Goal: Transaction & Acquisition: Purchase product/service

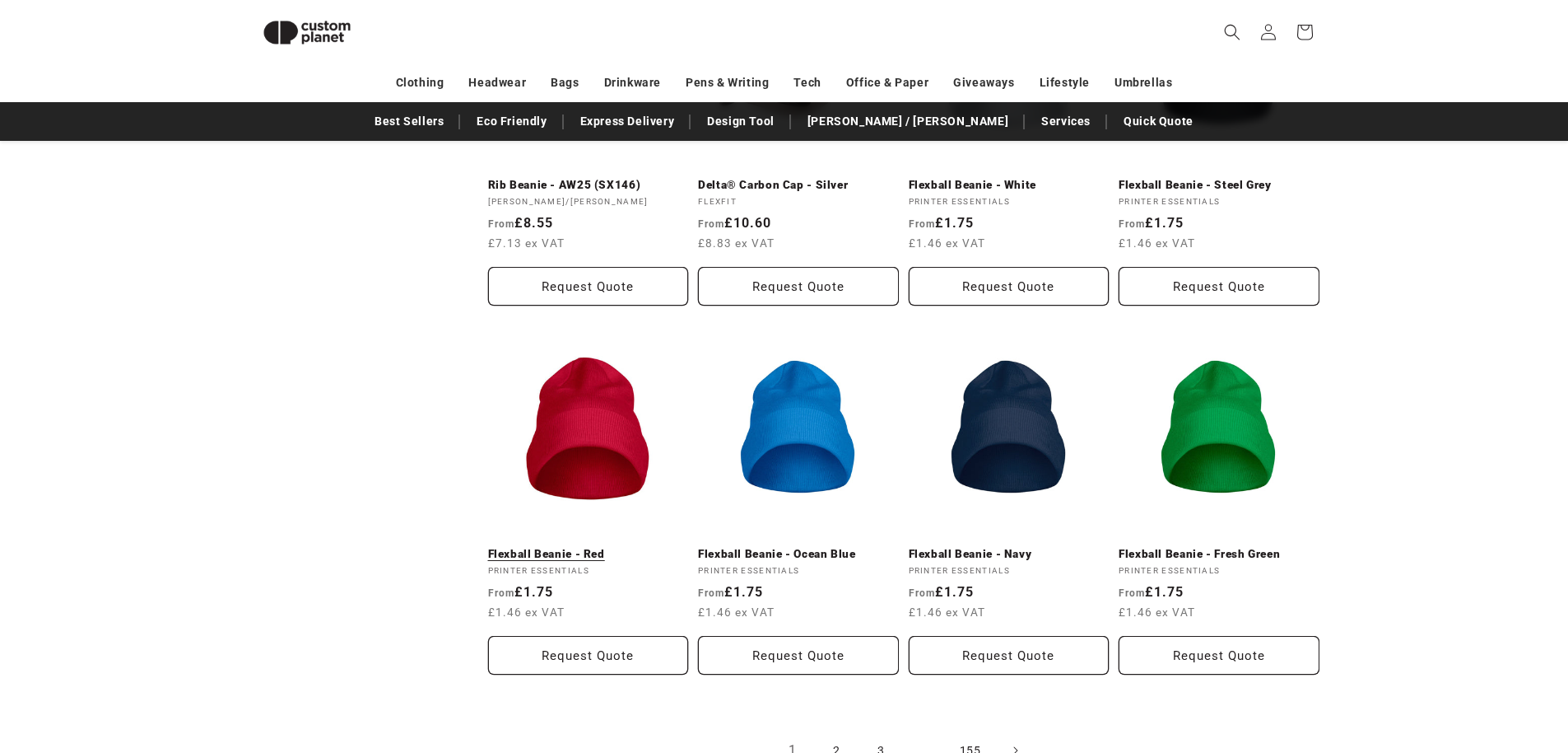
scroll to position [1863, 0]
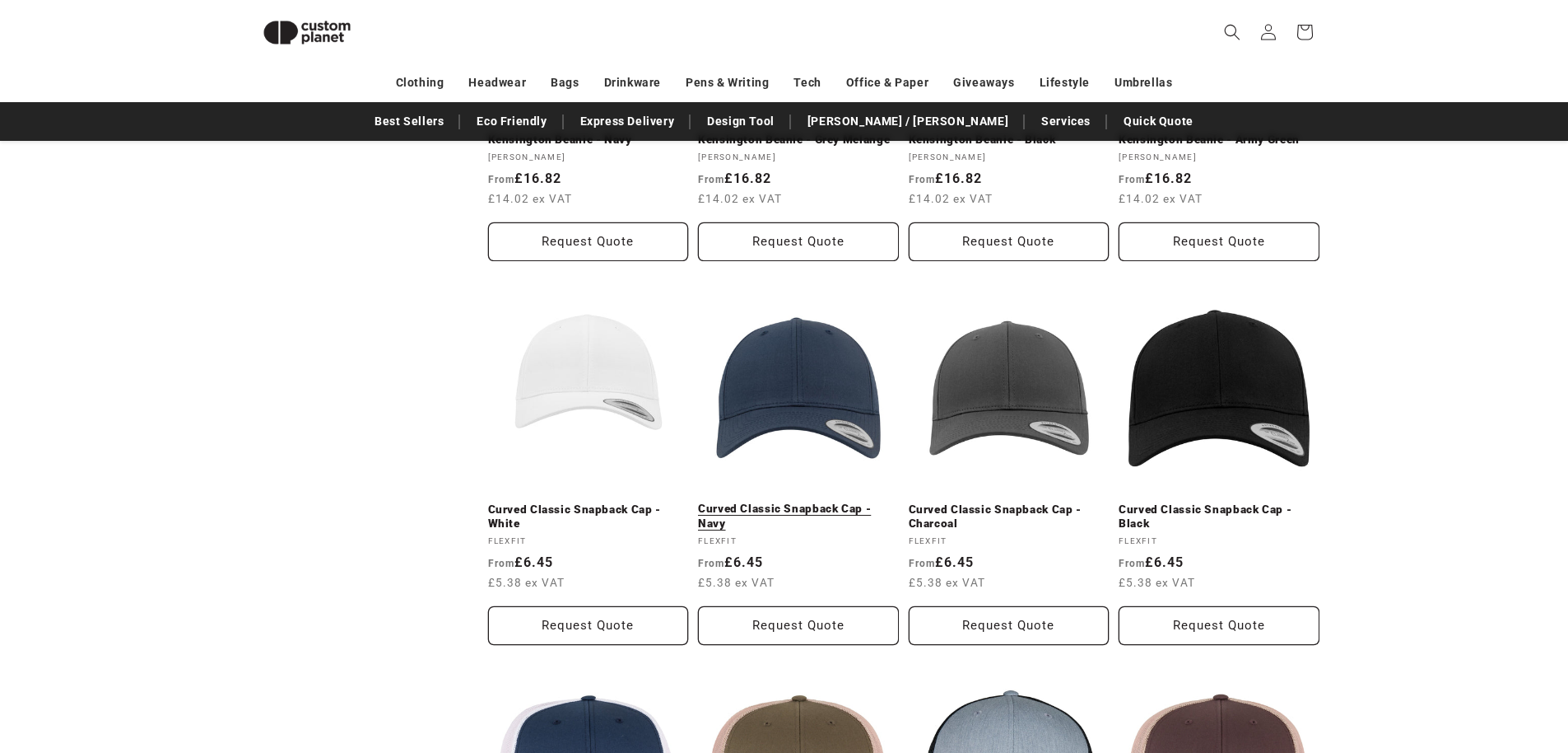
scroll to position [1694, 0]
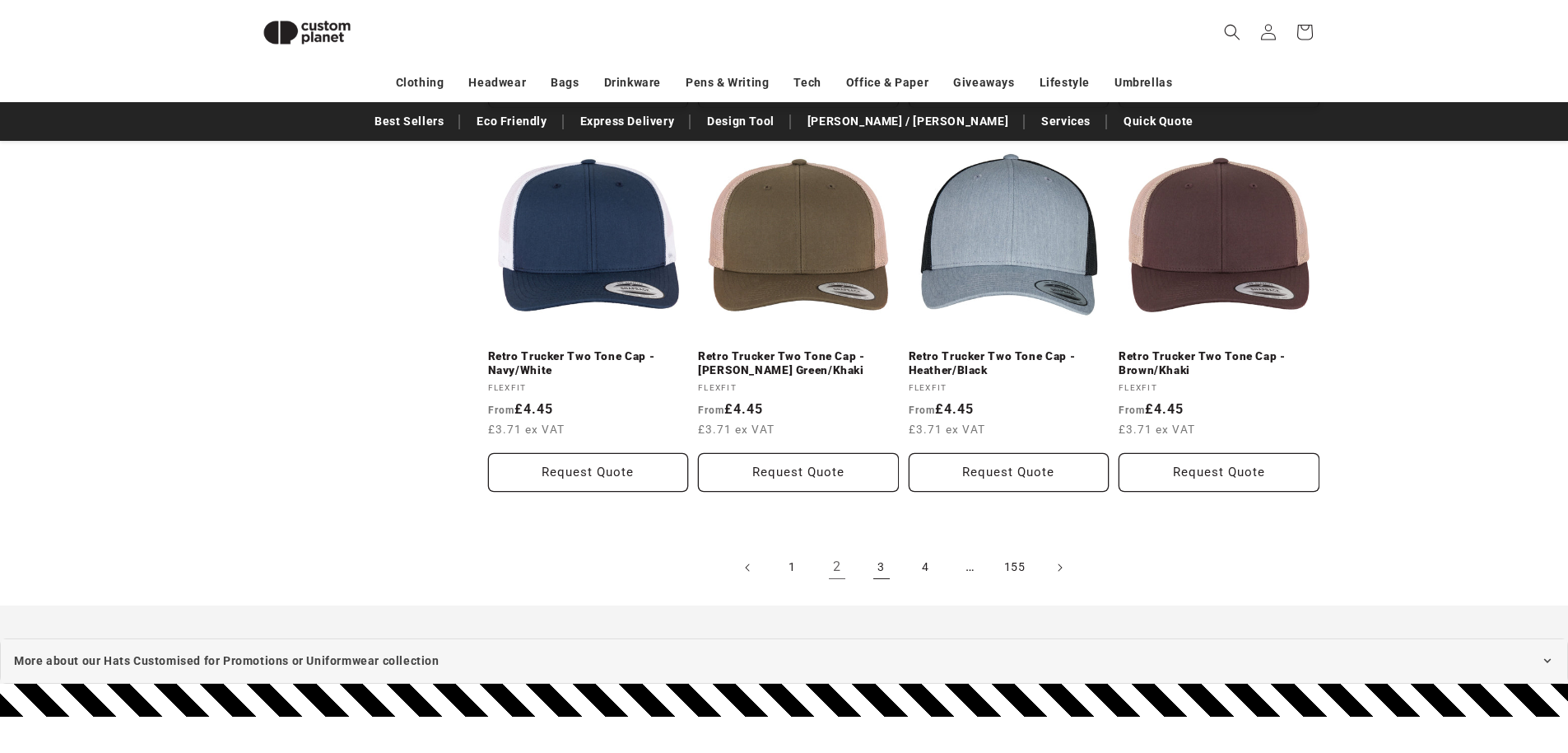
click at [874, 565] on link "3" at bounding box center [881, 567] width 37 height 37
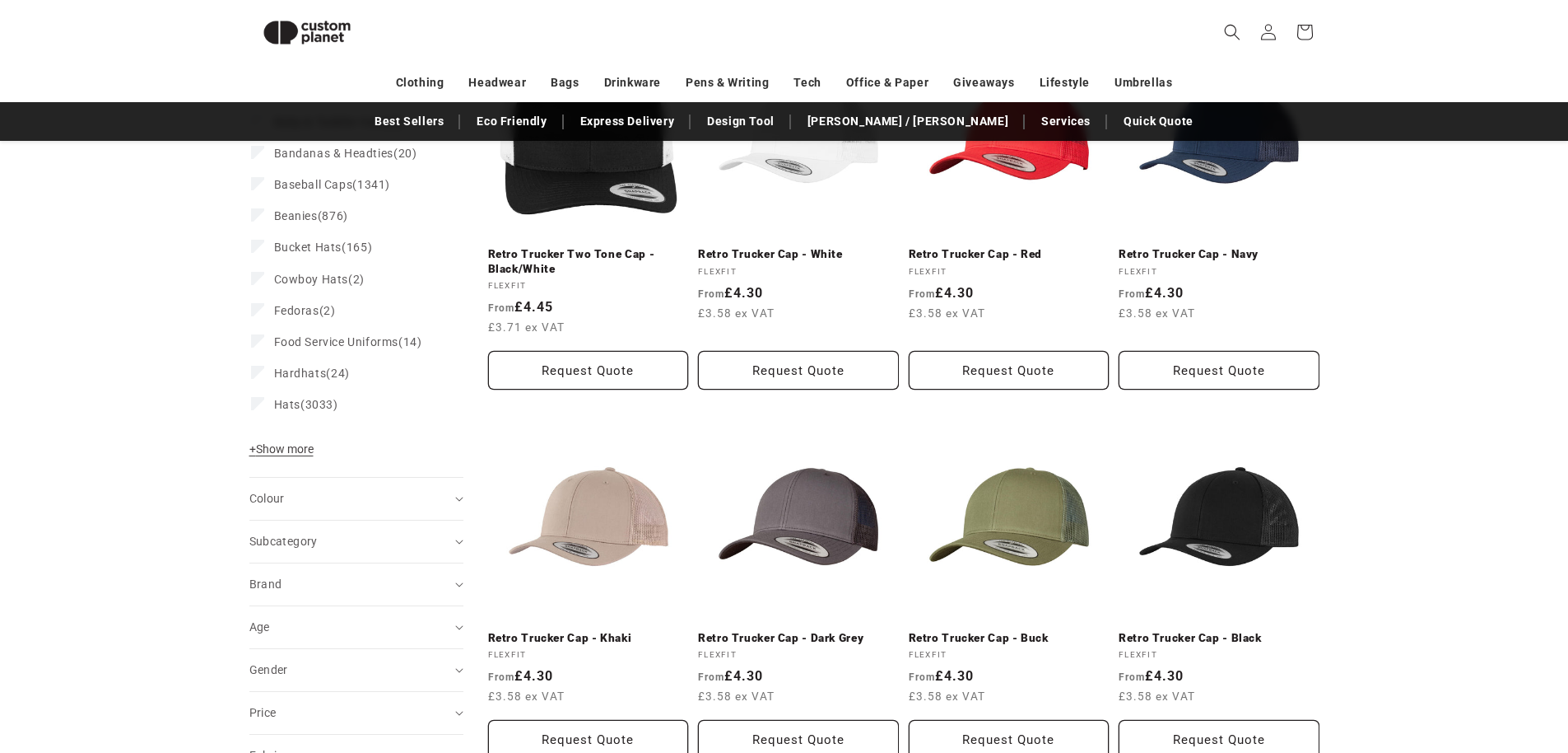
scroll to position [39, 0]
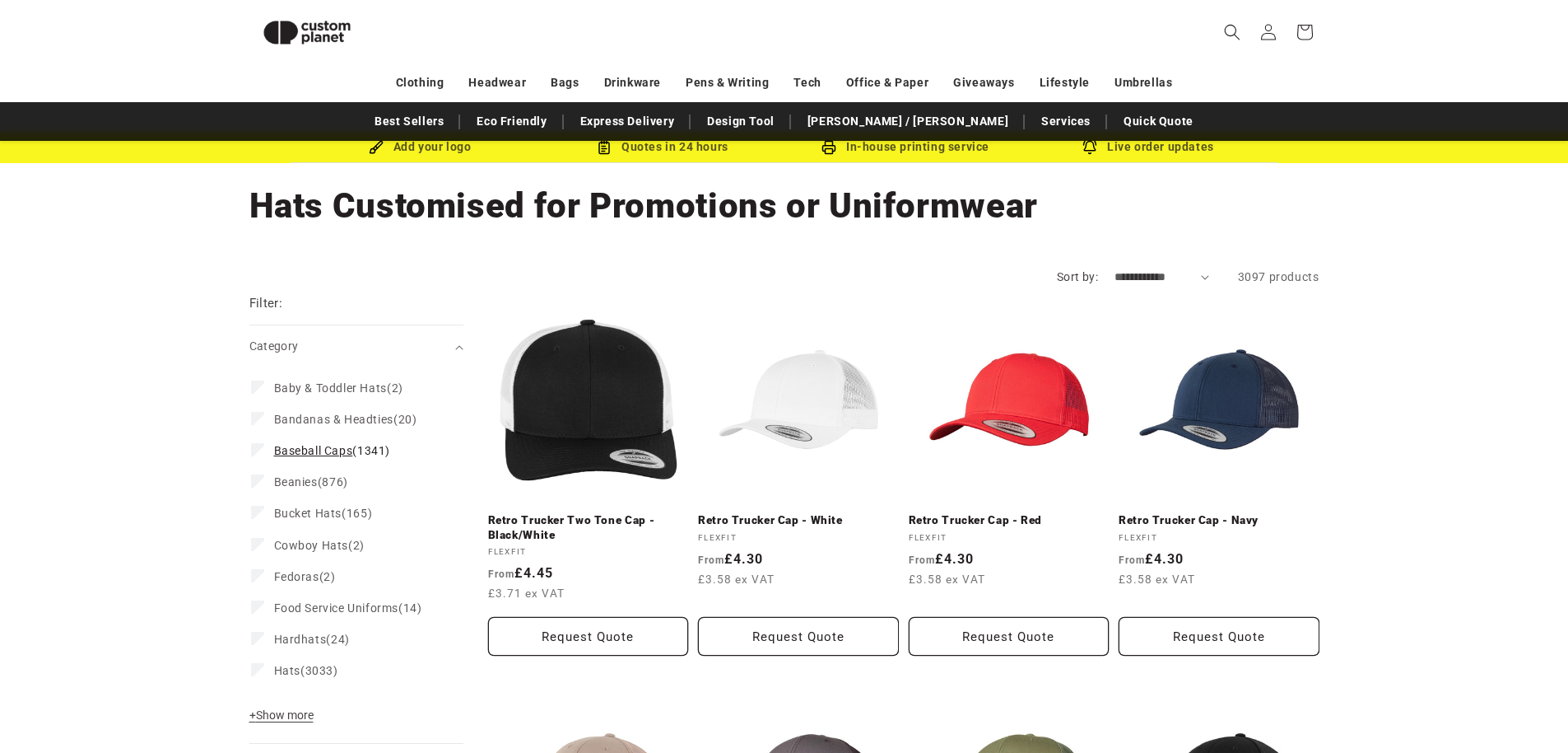
click at [277, 446] on span "Baseball Caps" at bounding box center [313, 450] width 79 height 13
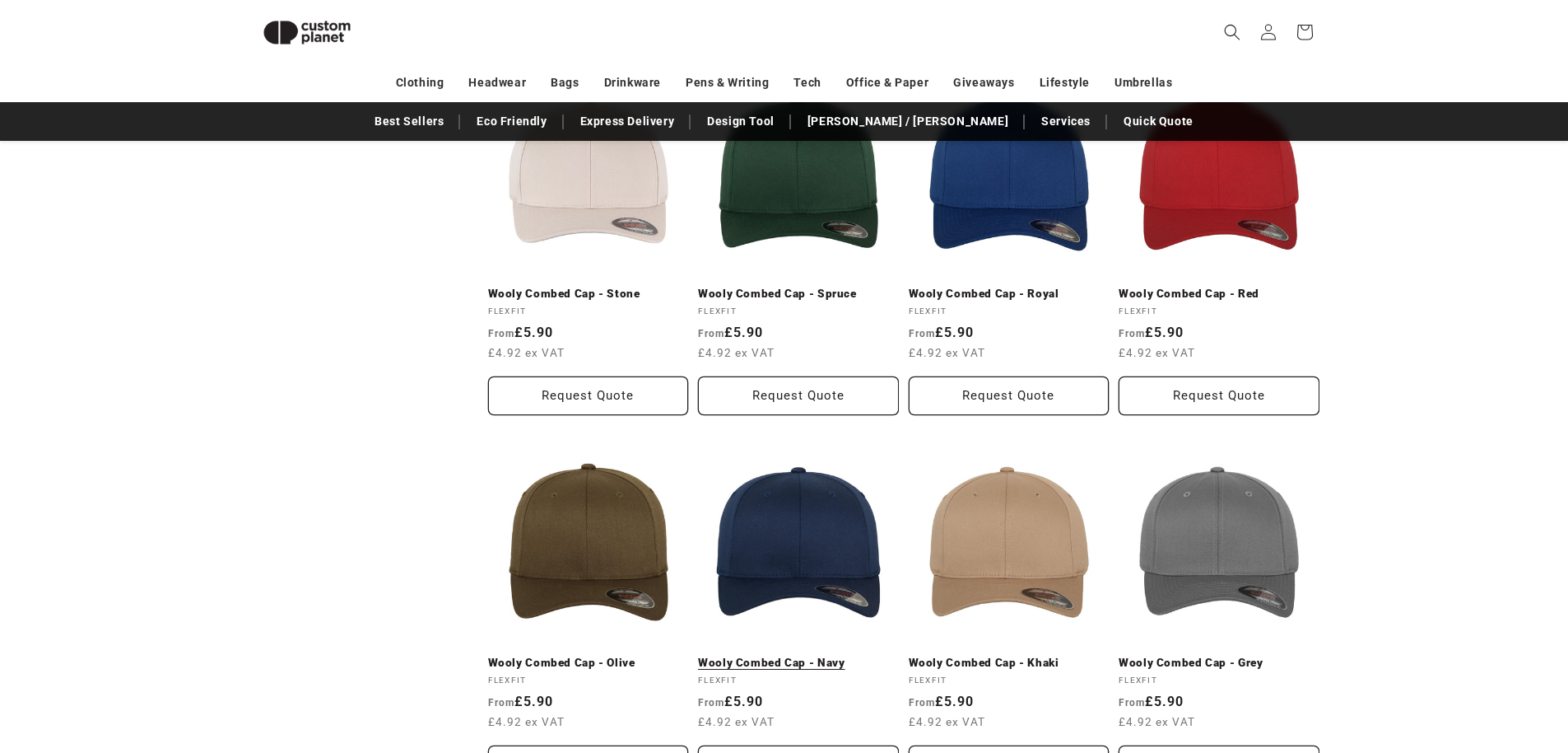
scroll to position [1674, 0]
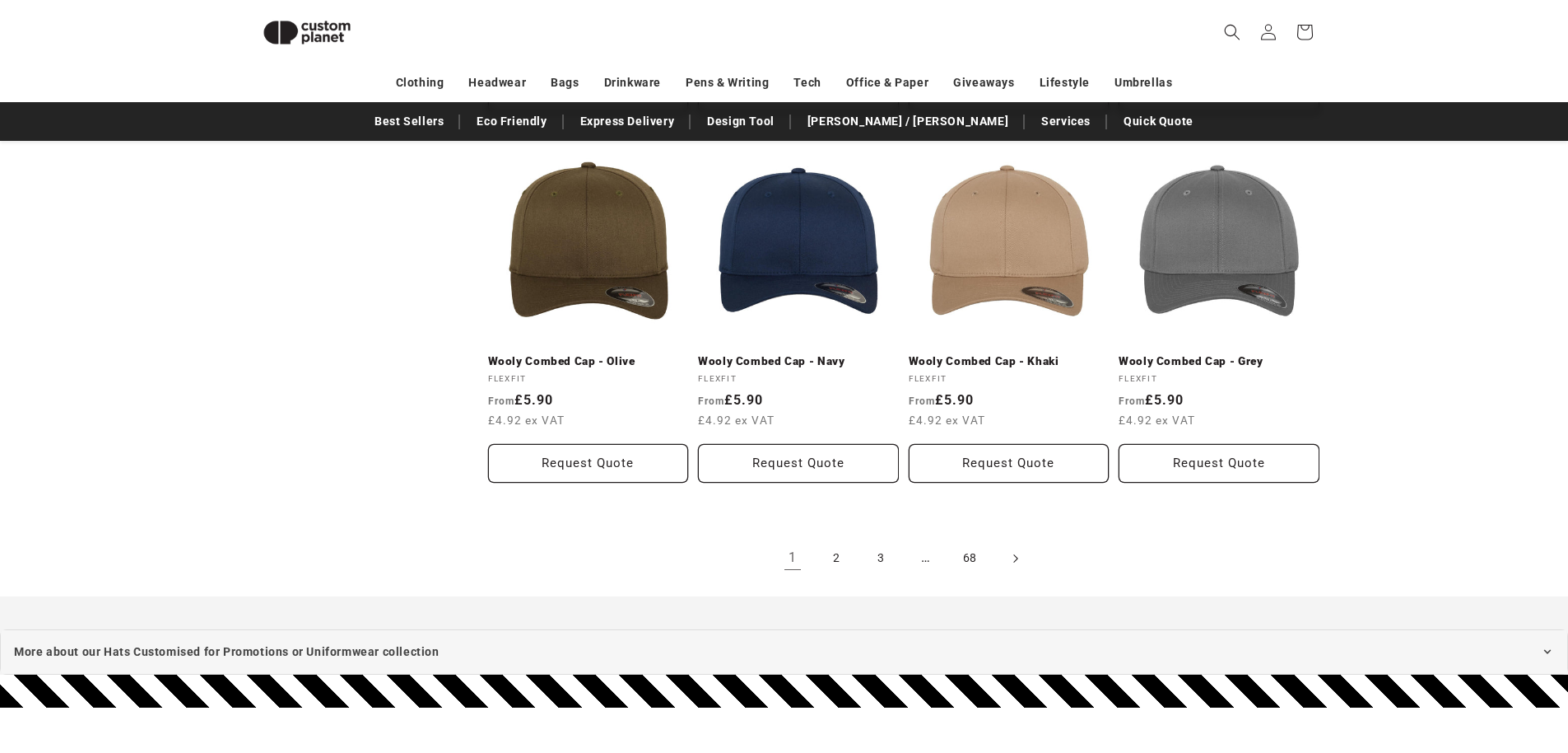
click at [1018, 554] on span "Next page" at bounding box center [1015, 559] width 17 height 17
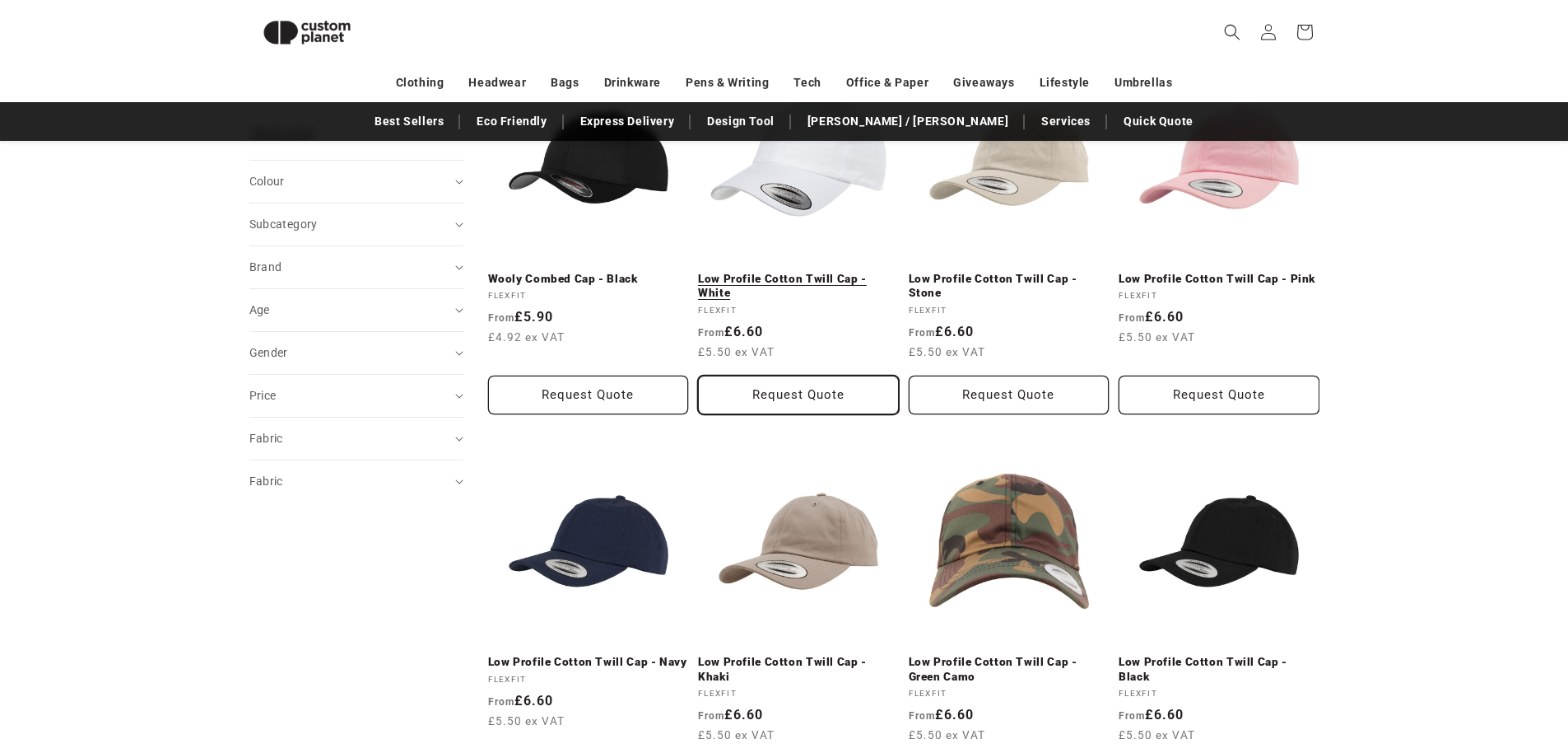
scroll to position [537, 0]
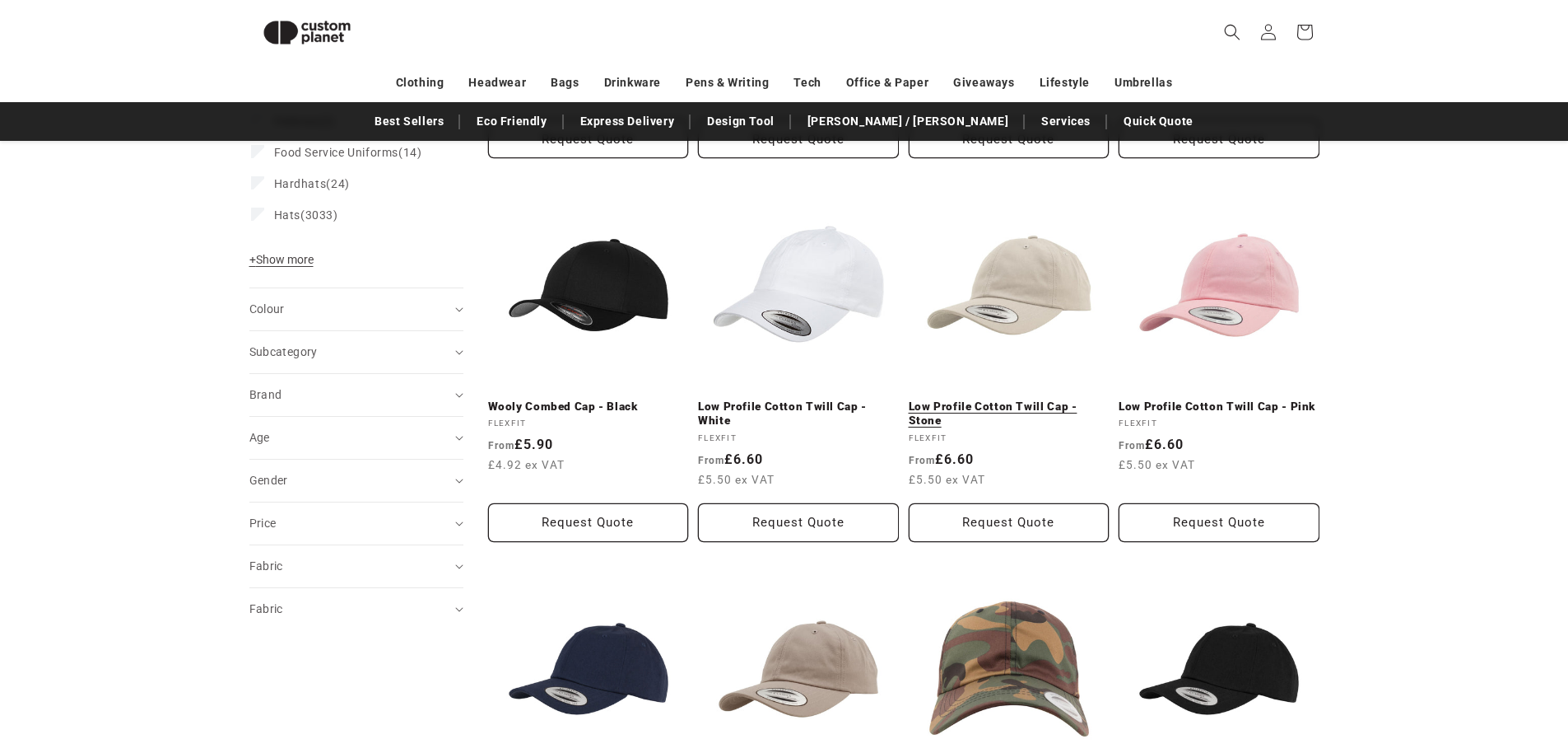
click at [1035, 399] on link "Low Profile Cotton Twill Cap - Stone" at bounding box center [1008, 414] width 201 height 29
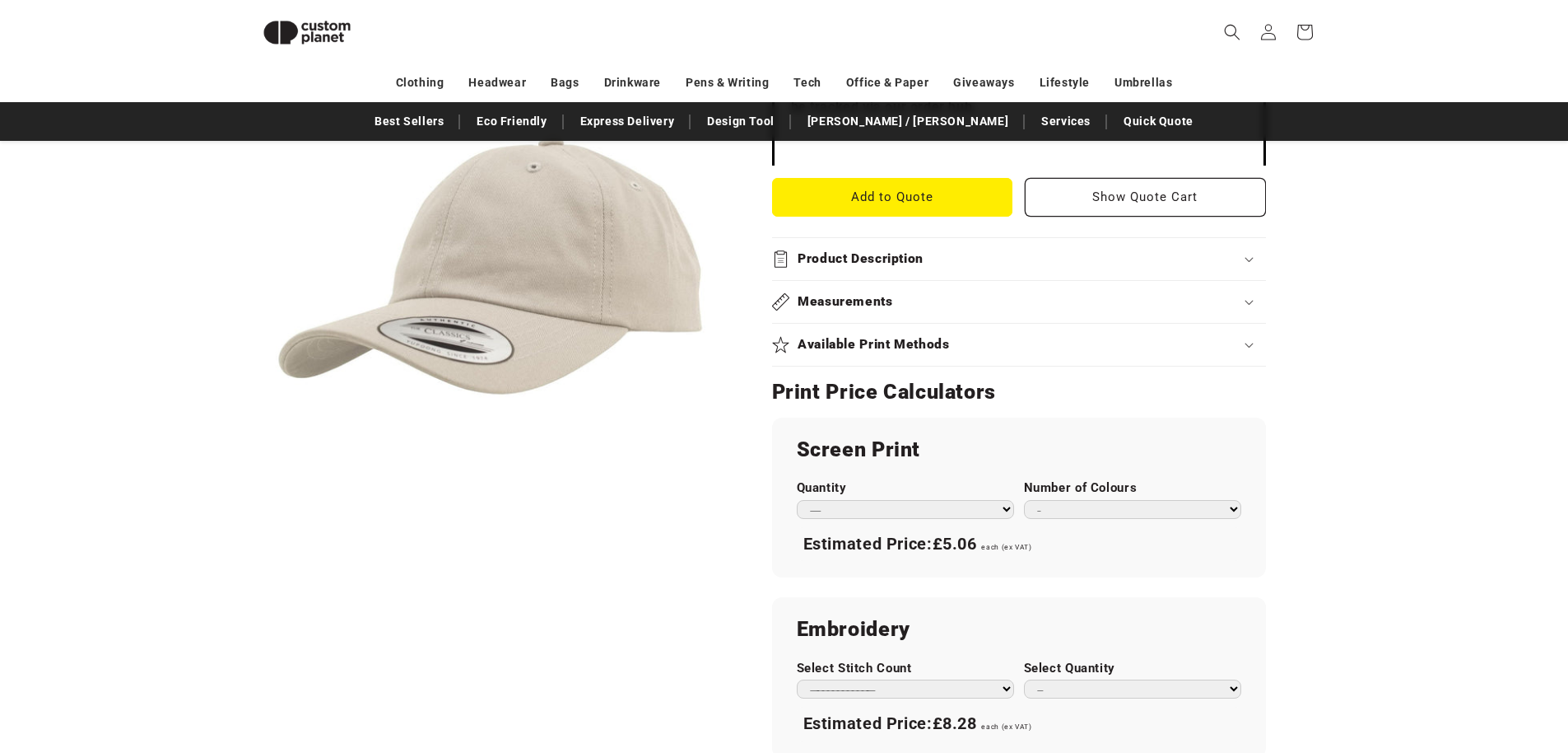
scroll to position [815, 0]
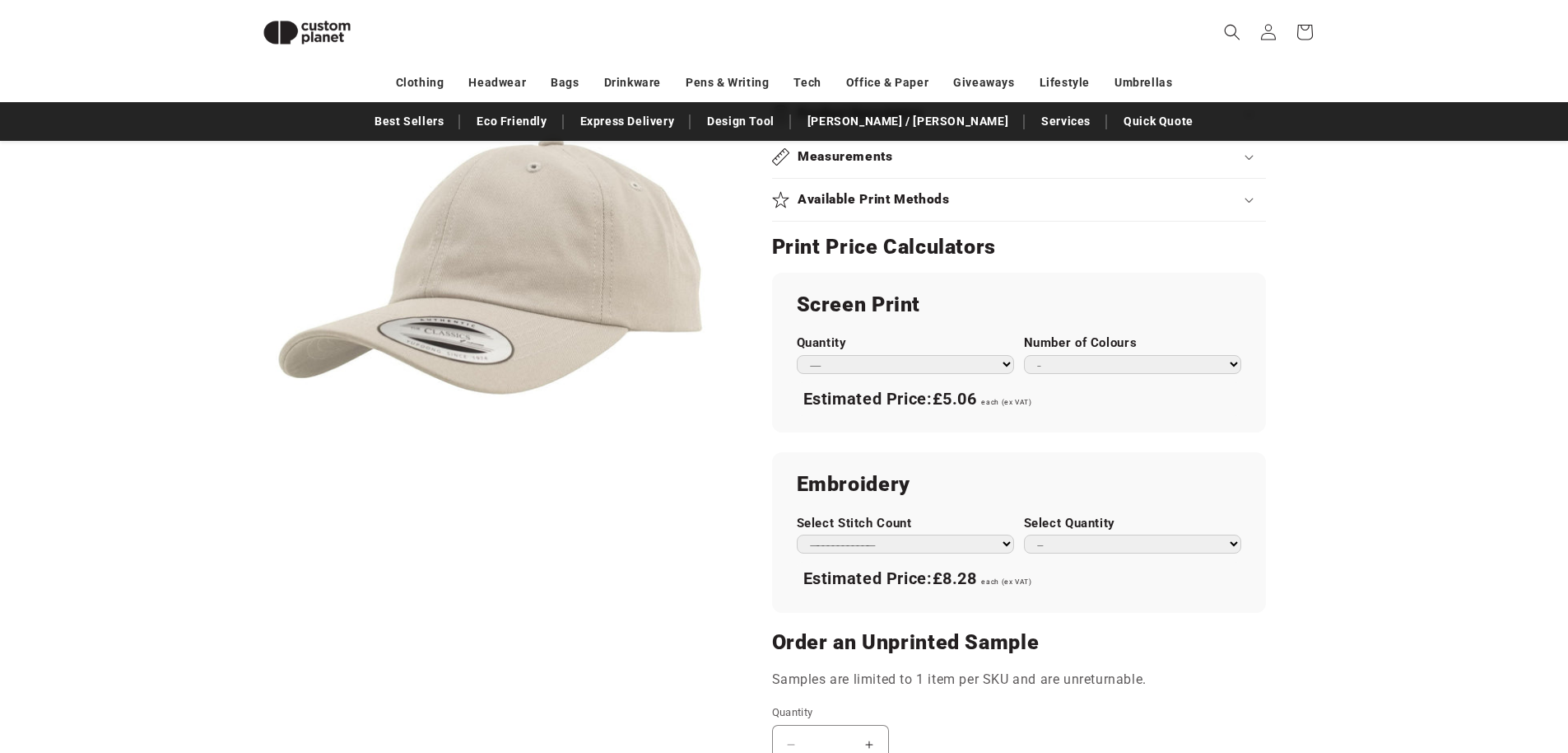
click at [935, 547] on div "**********" at bounding box center [1019, 532] width 494 height 159
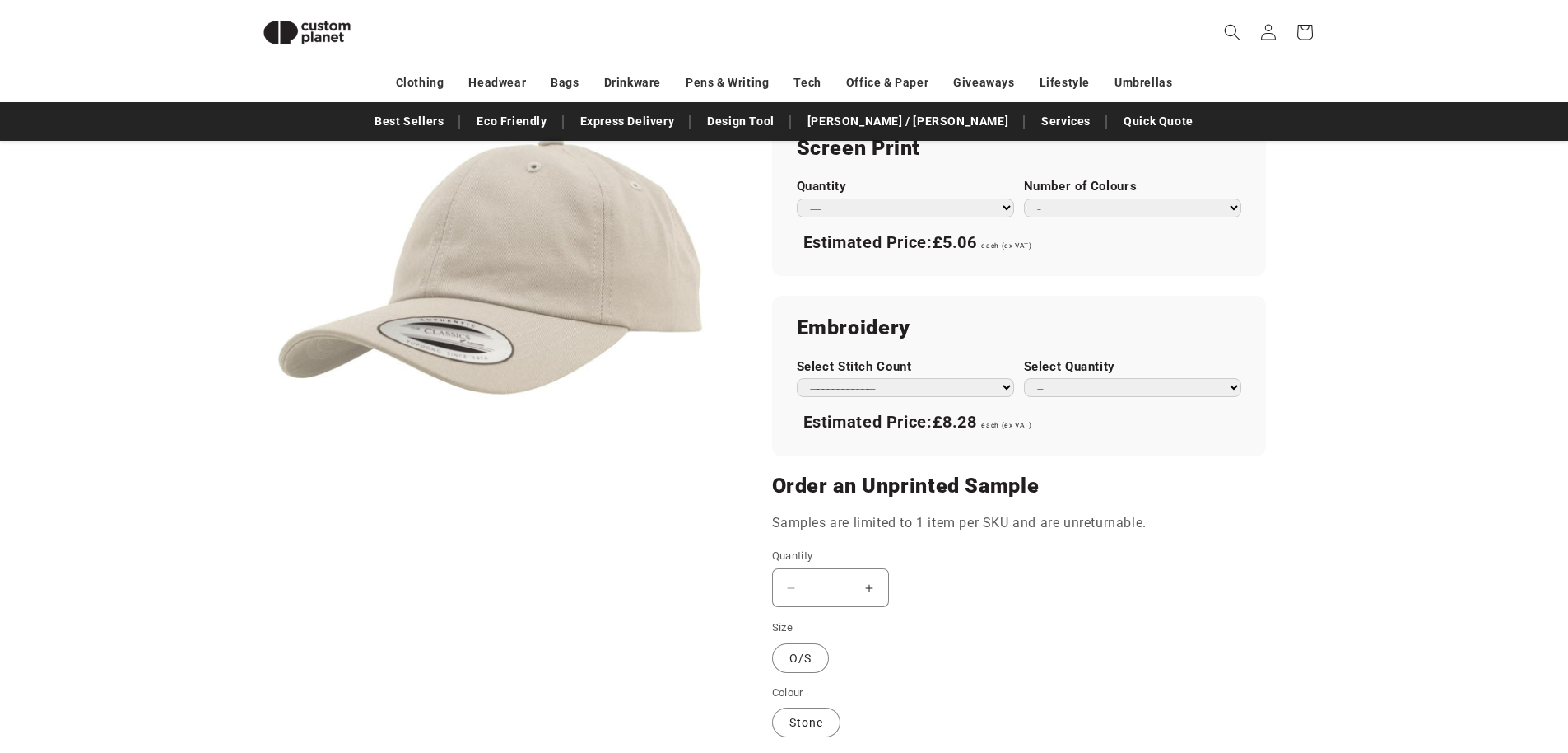
scroll to position [942, 0]
